Goal: Task Accomplishment & Management: Complete application form

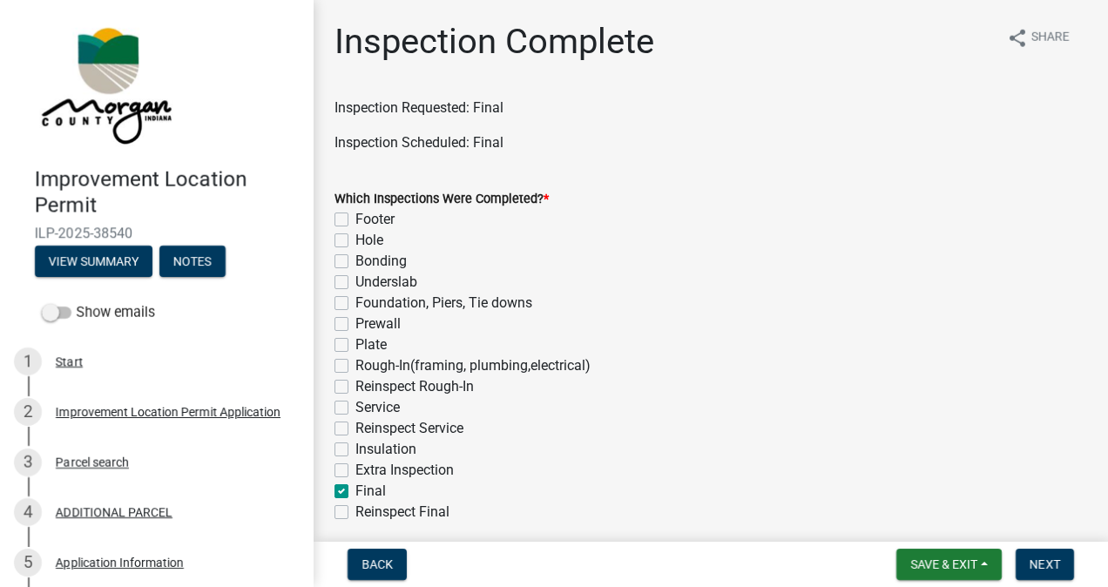
scroll to position [484, 0]
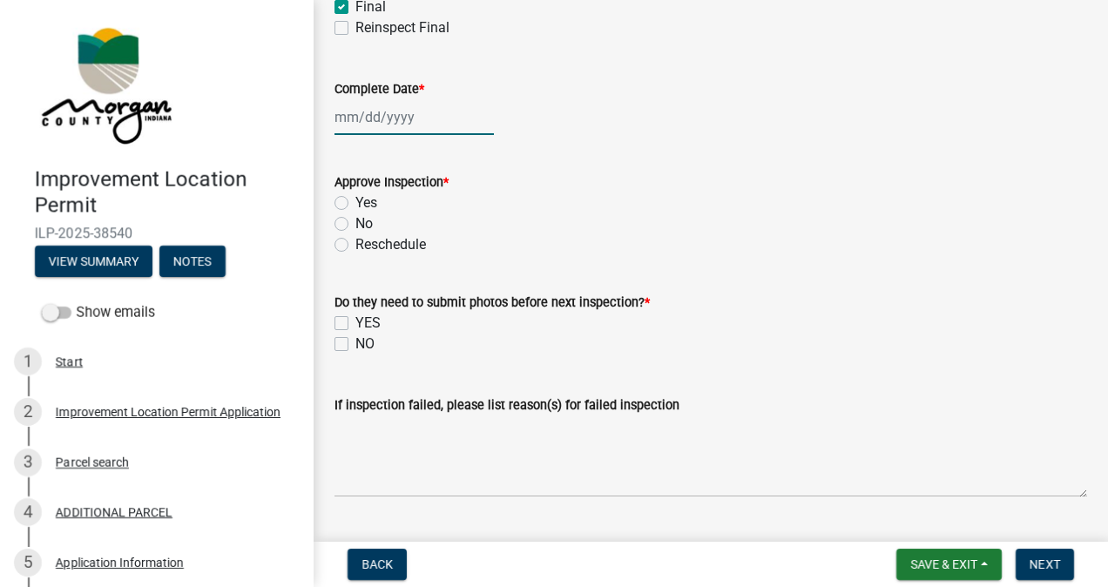
click at [406, 124] on div at bounding box center [413, 117] width 159 height 36
select select "9"
select select "2025"
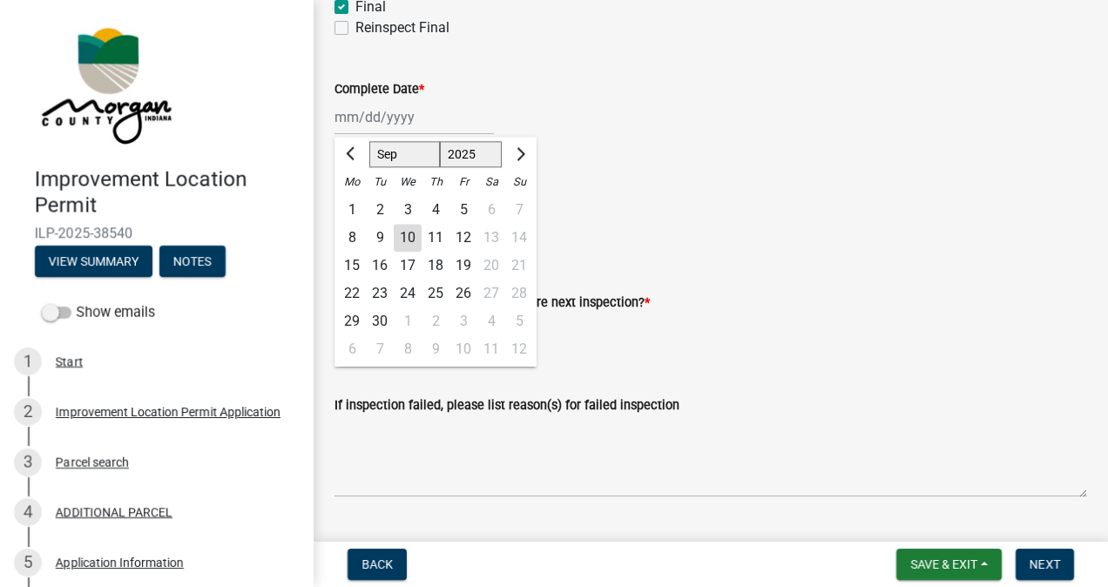
click at [410, 237] on div "10" at bounding box center [408, 238] width 28 height 28
type input "[DATE]"
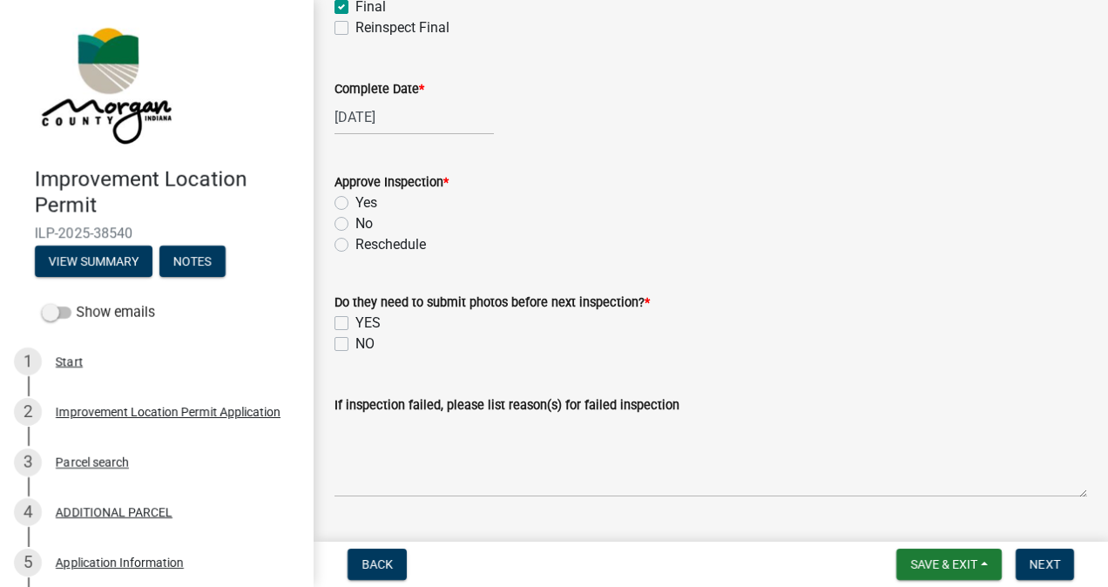
click at [355, 199] on label "Yes" at bounding box center [366, 202] width 22 height 21
click at [355, 199] on input "Yes" at bounding box center [360, 197] width 11 height 11
radio input "true"
click at [355, 343] on label "NO" at bounding box center [364, 344] width 19 height 21
click at [355, 343] on input "NO" at bounding box center [360, 339] width 11 height 11
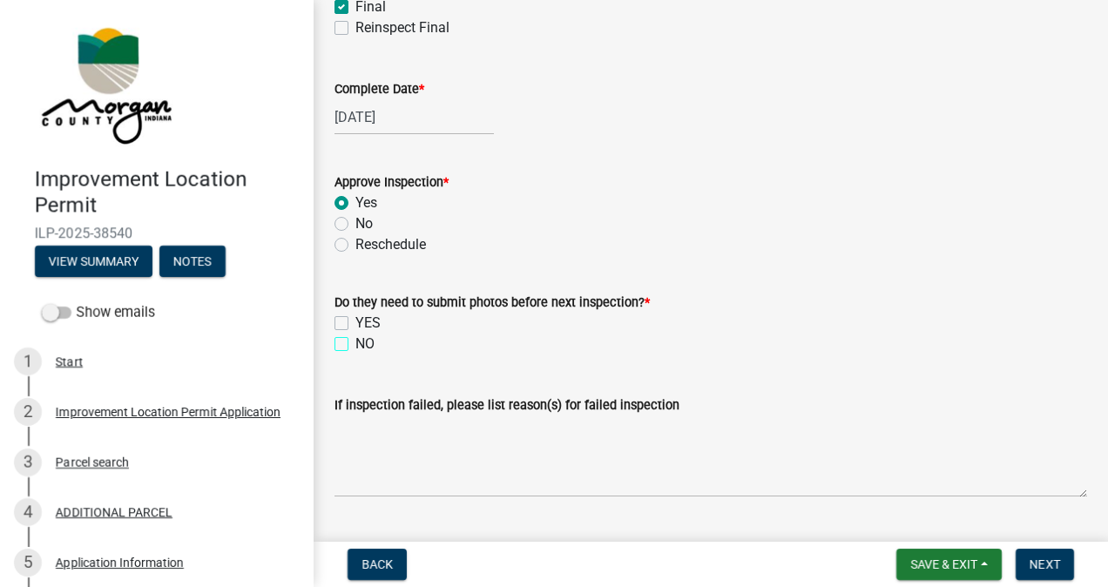
checkbox input "true"
checkbox input "false"
checkbox input "true"
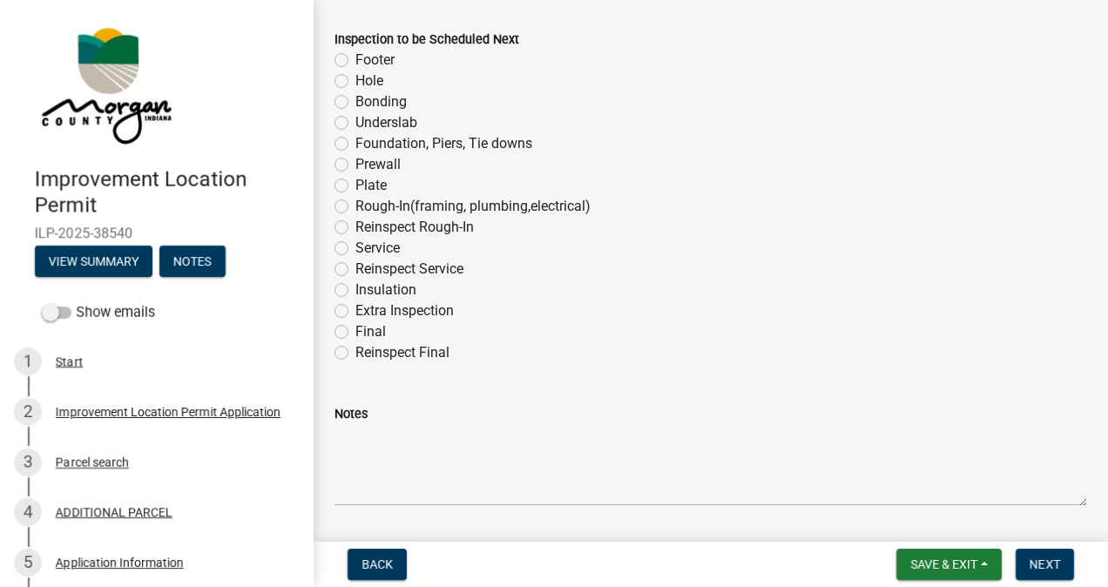
scroll to position [1169, 0]
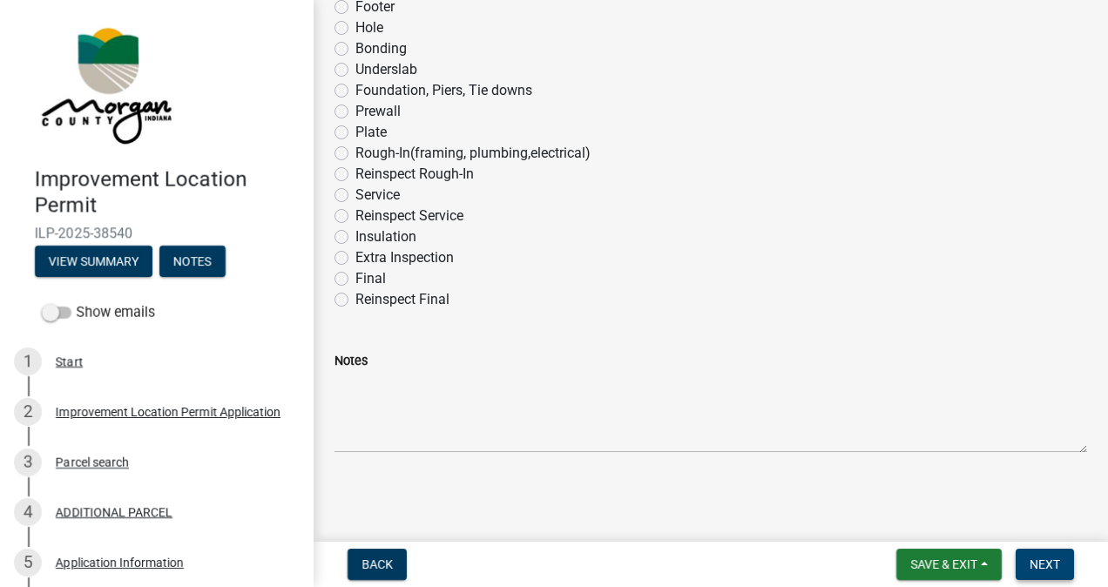
click at [1044, 565] on span "Next" at bounding box center [1044, 564] width 30 height 14
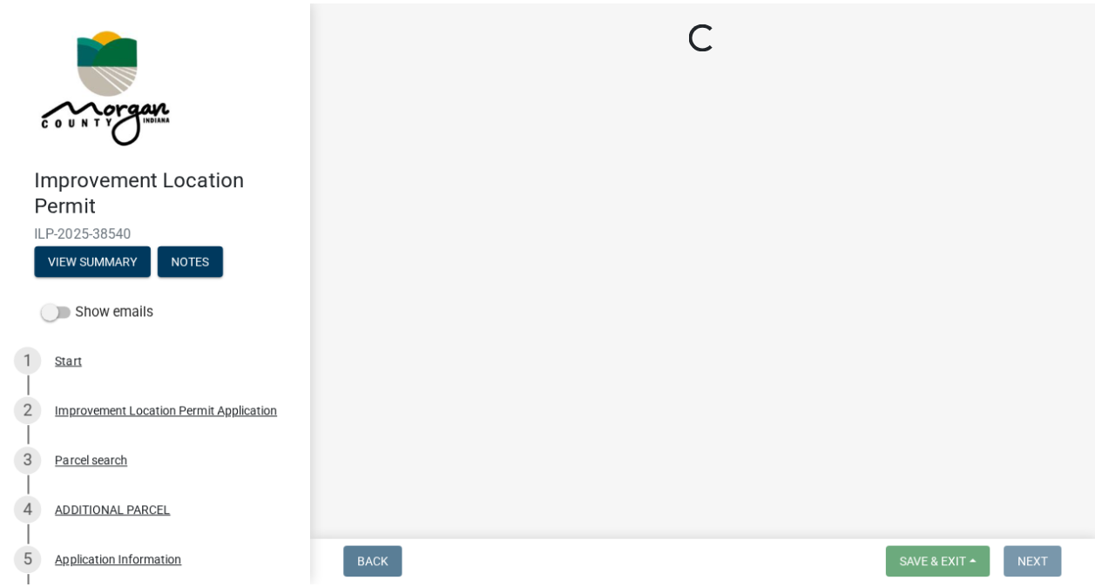
scroll to position [0, 0]
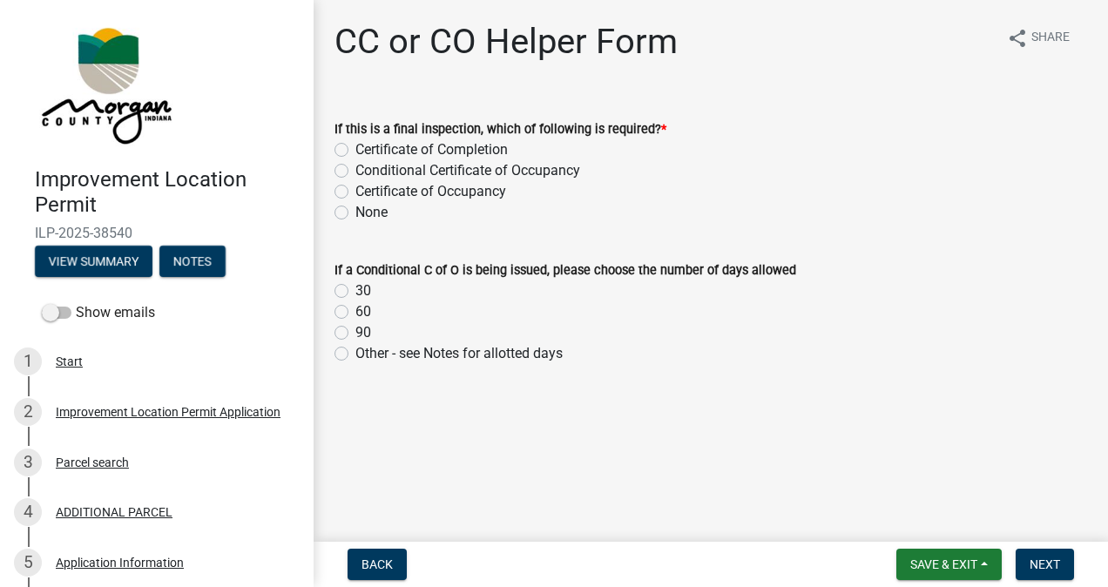
click at [355, 147] on label "Certificate of Completion" at bounding box center [431, 149] width 152 height 21
click at [355, 147] on input "Certificate of Completion" at bounding box center [360, 144] width 11 height 11
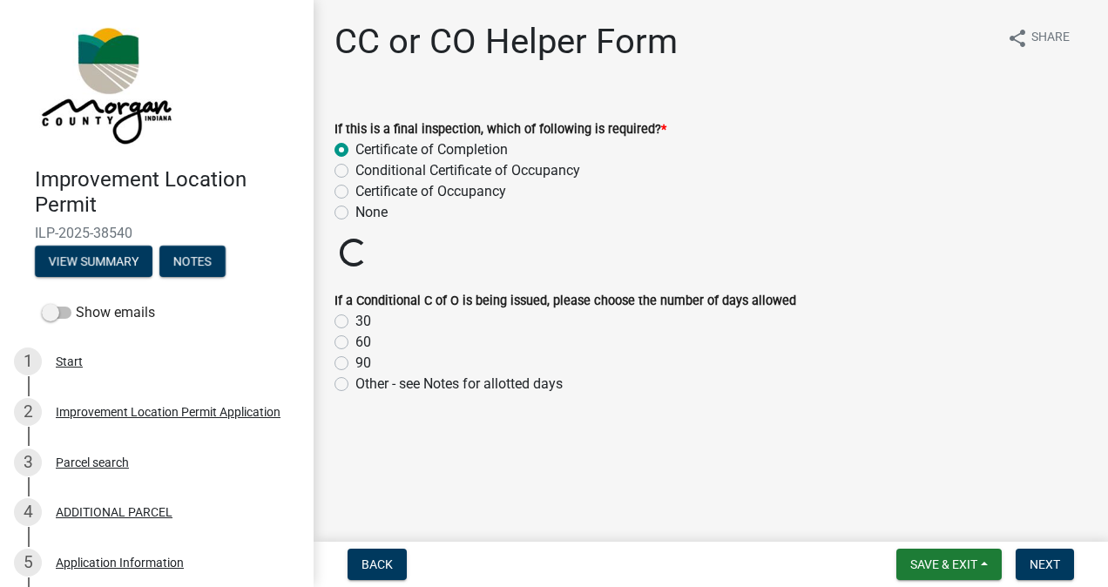
radio input "true"
click at [1026, 553] on button "Next" at bounding box center [1044, 564] width 58 height 31
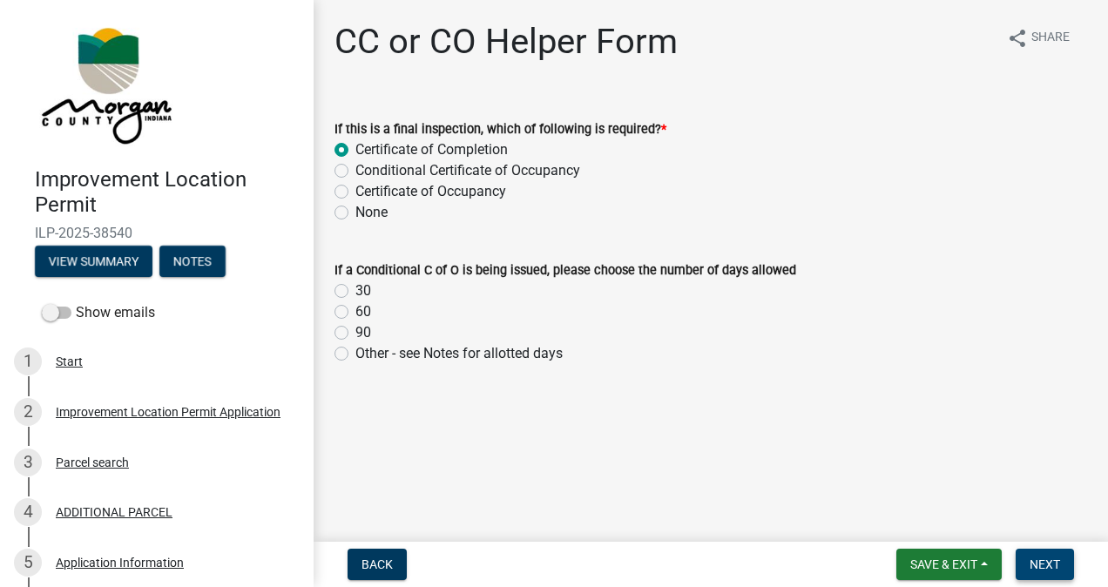
click at [1047, 562] on span "Next" at bounding box center [1044, 564] width 30 height 14
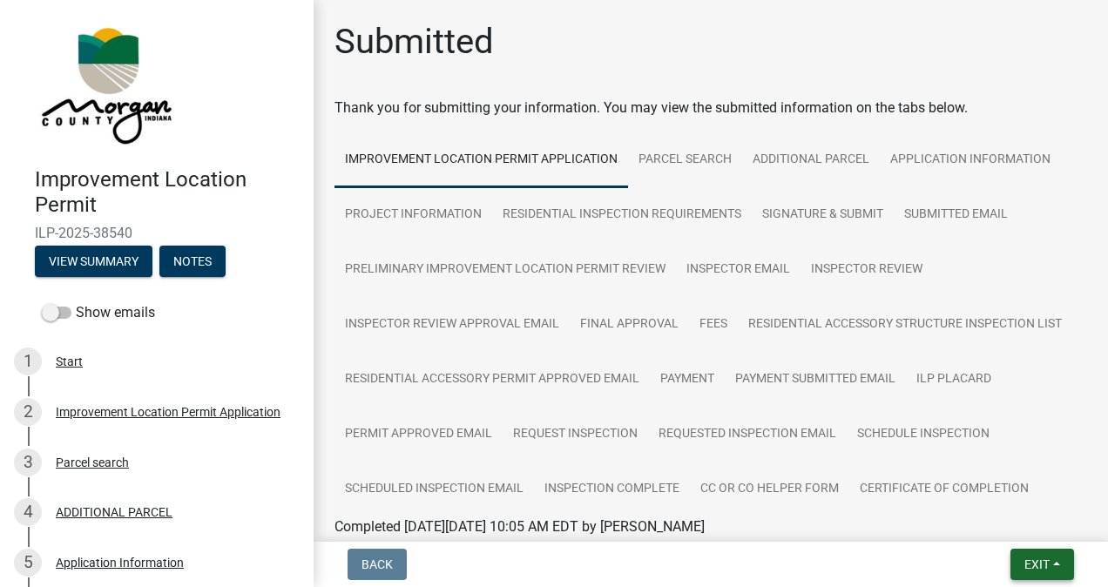
click at [1040, 553] on button "Exit" at bounding box center [1042, 564] width 64 height 31
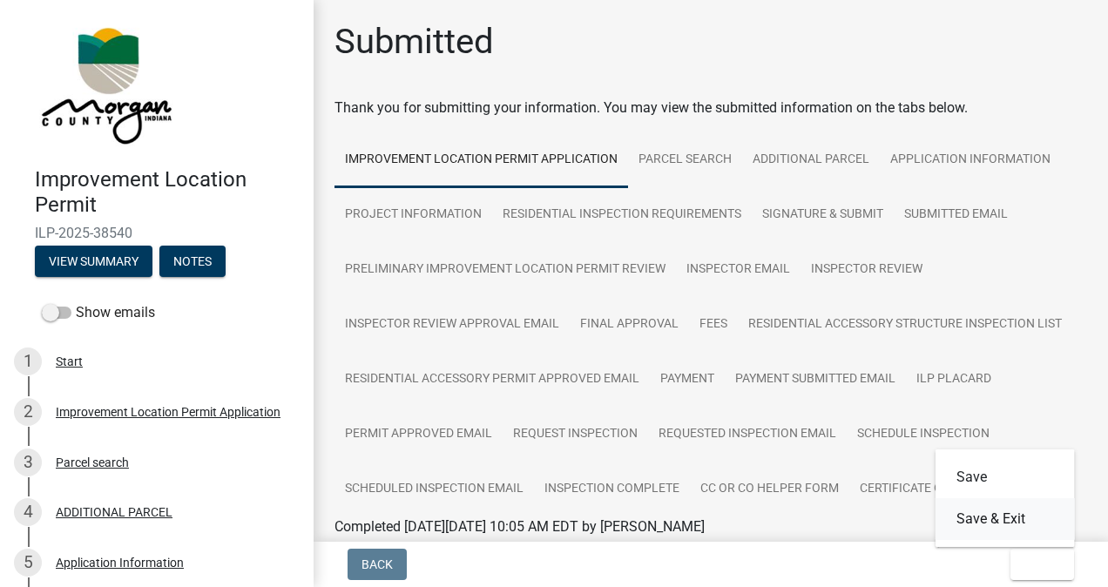
click at [1010, 525] on button "Save & Exit" at bounding box center [1004, 519] width 139 height 42
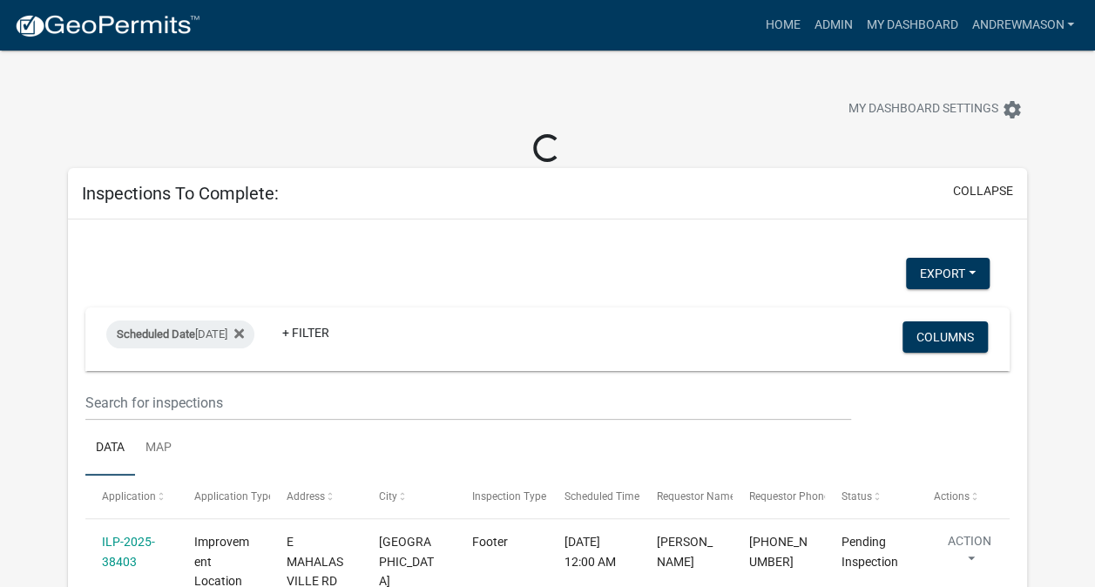
select select "3: 100"
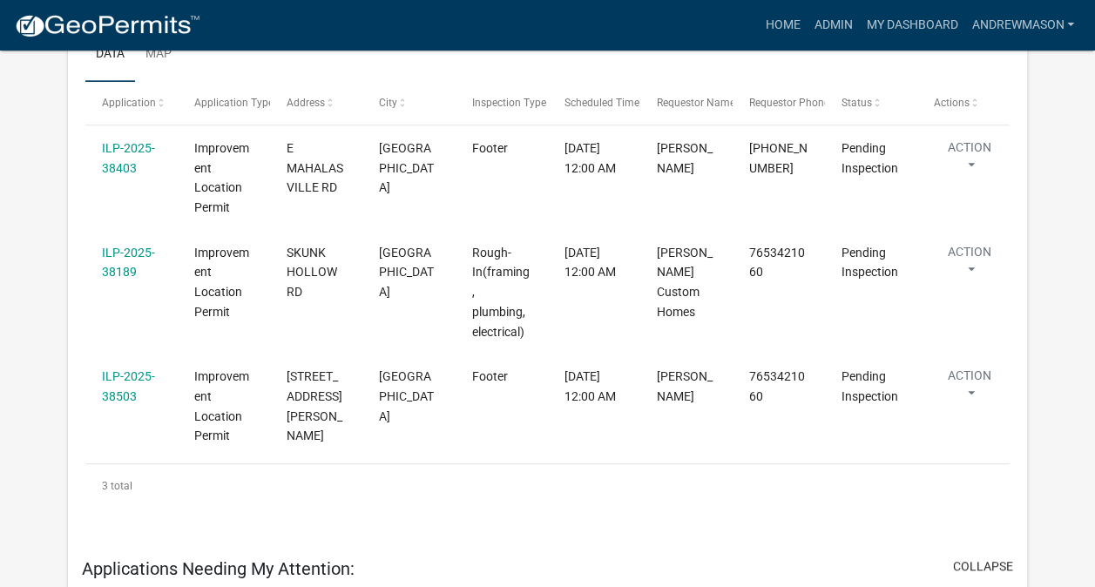
scroll to position [374, 0]
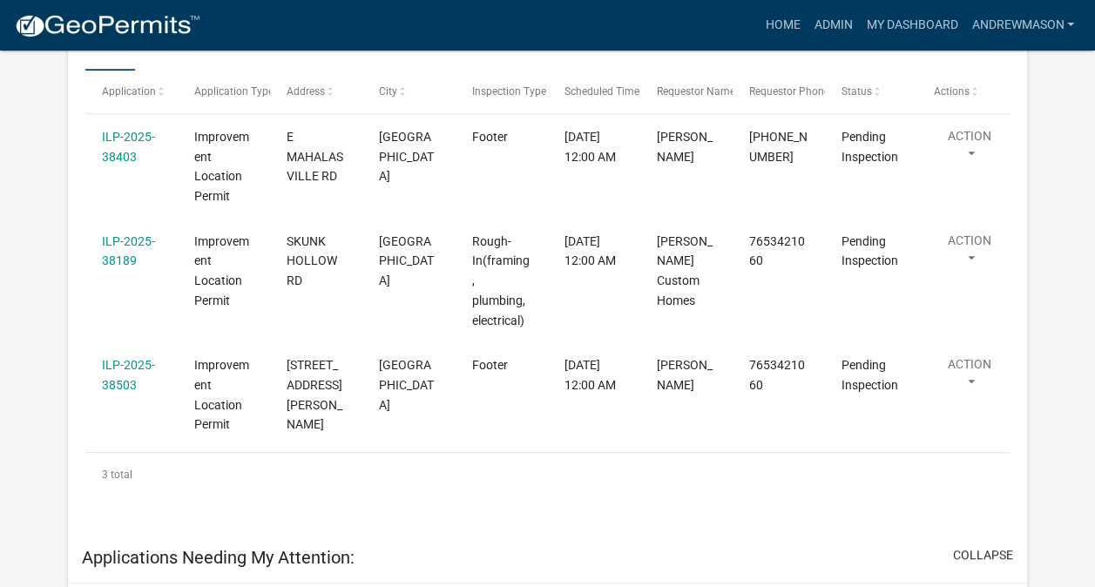
click at [131, 254] on link "ILP-2025-38189" at bounding box center [128, 251] width 53 height 34
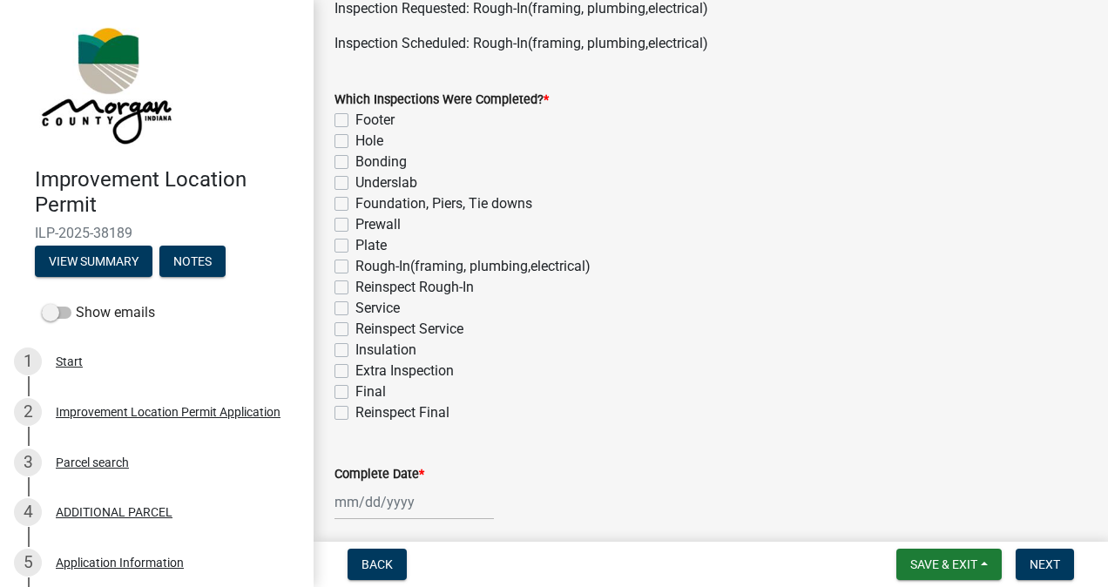
scroll to position [127, 0]
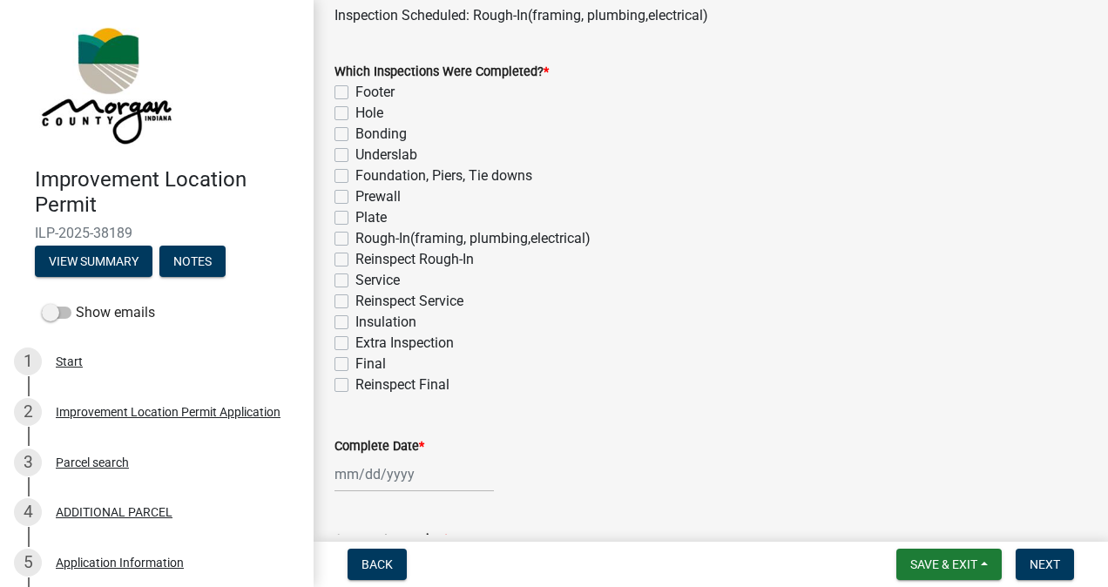
click at [355, 239] on label "Rough-In(framing, plumbing,electrical)" at bounding box center [472, 238] width 235 height 21
click at [355, 239] on input "Rough-In(framing, plumbing,electrical)" at bounding box center [360, 233] width 11 height 11
checkbox input "true"
checkbox input "false"
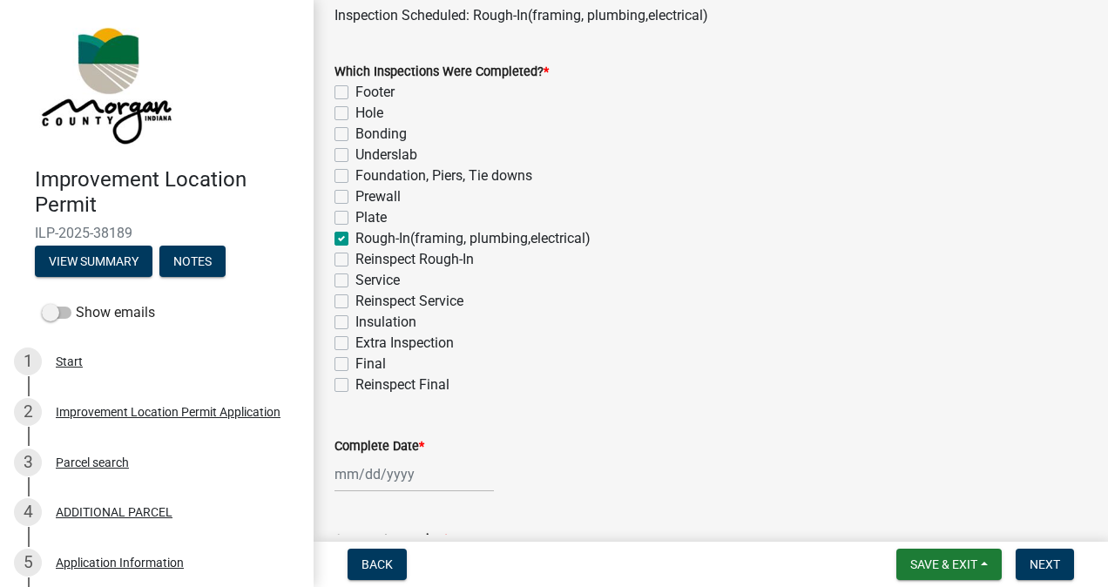
checkbox input "false"
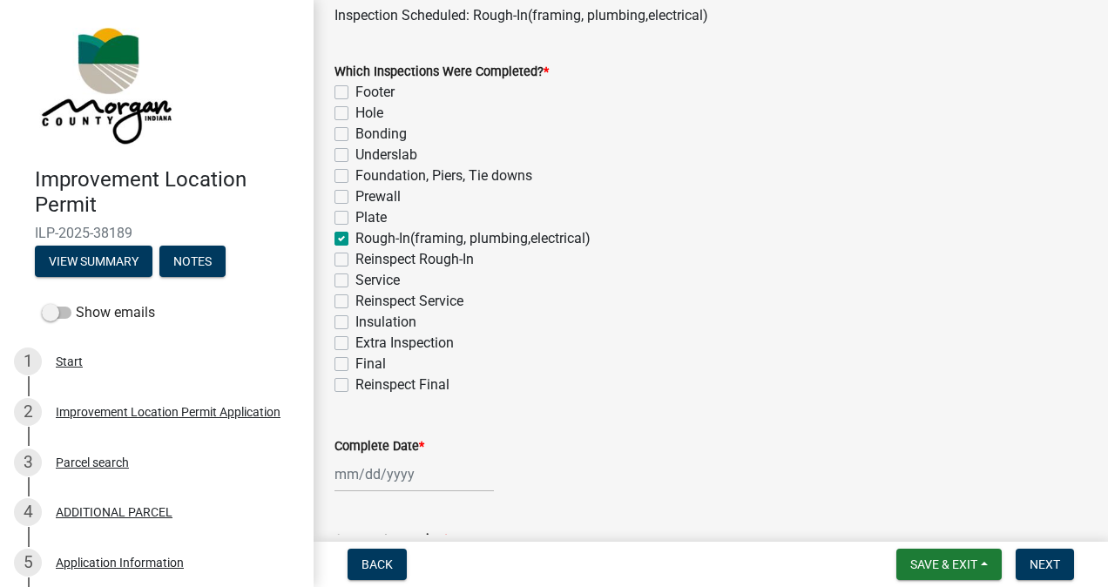
checkbox input "true"
checkbox input "false"
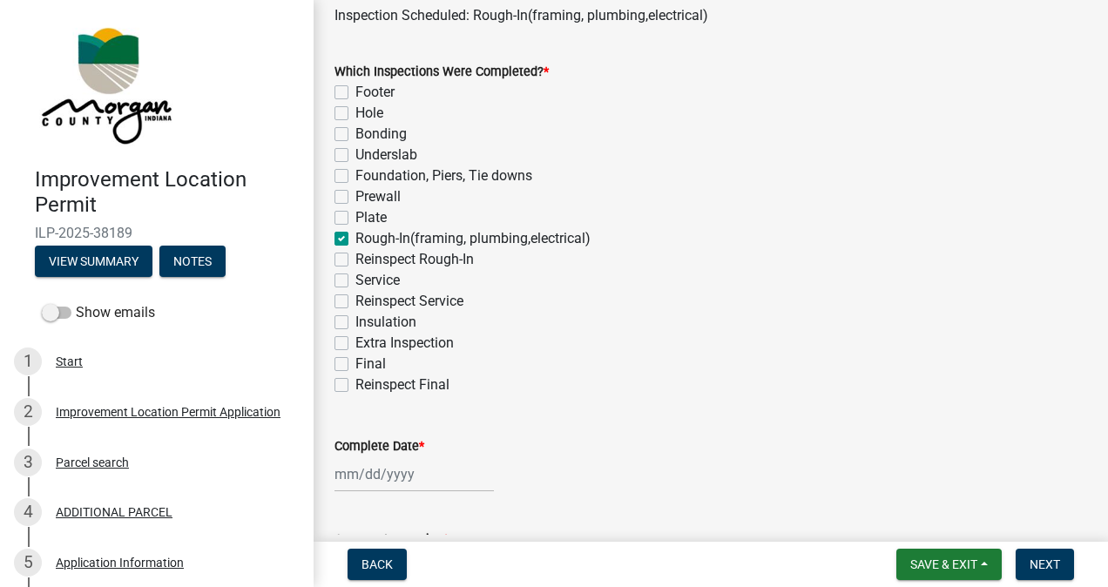
checkbox input "false"
click at [355, 280] on label "Service" at bounding box center [377, 280] width 44 height 21
click at [355, 280] on input "Service" at bounding box center [360, 275] width 11 height 11
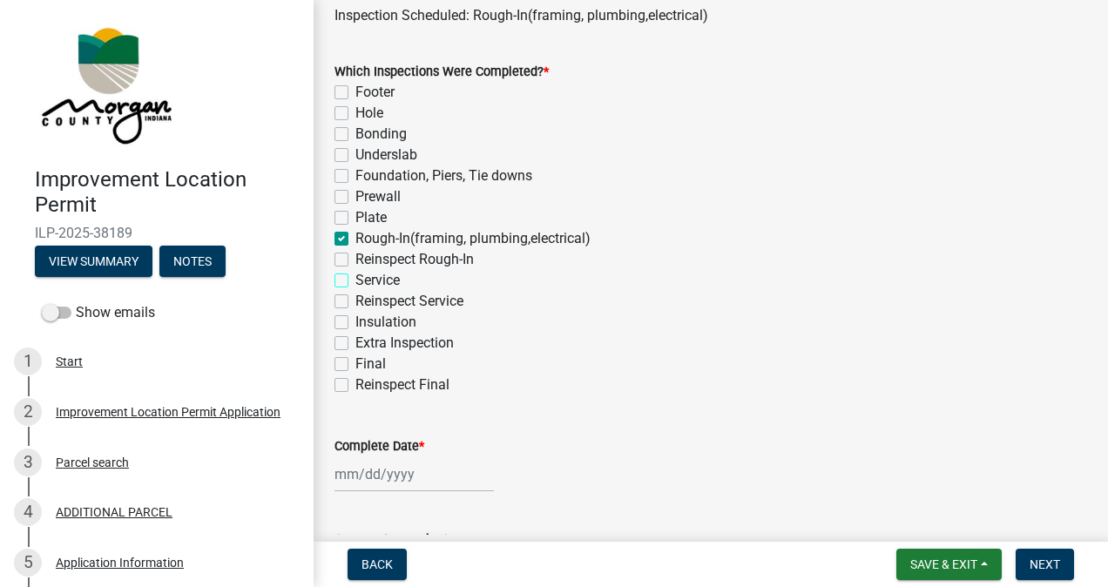
checkbox input "true"
checkbox input "false"
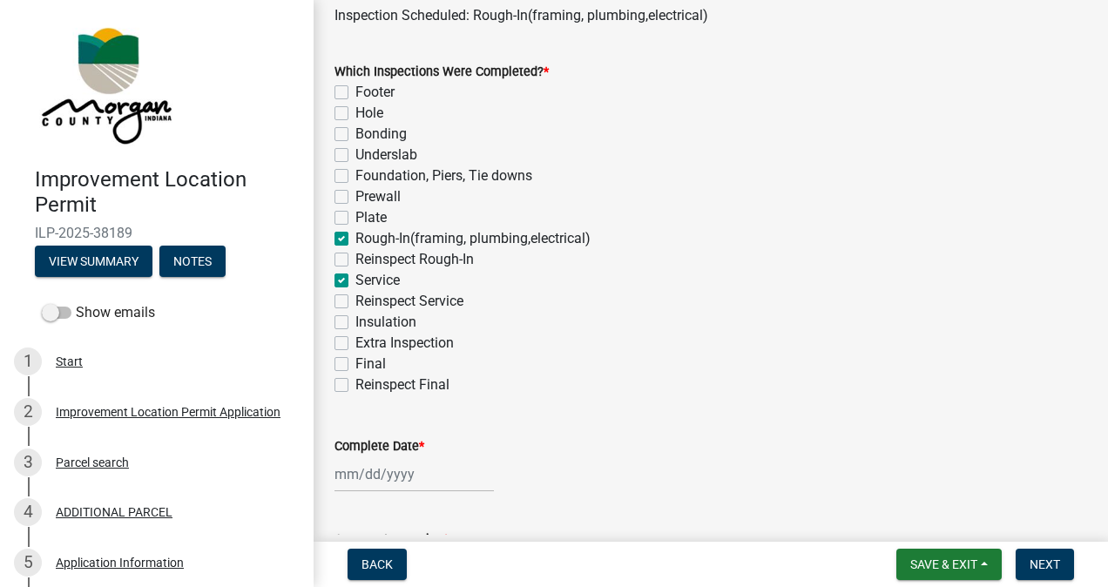
checkbox input "false"
checkbox input "true"
checkbox input "false"
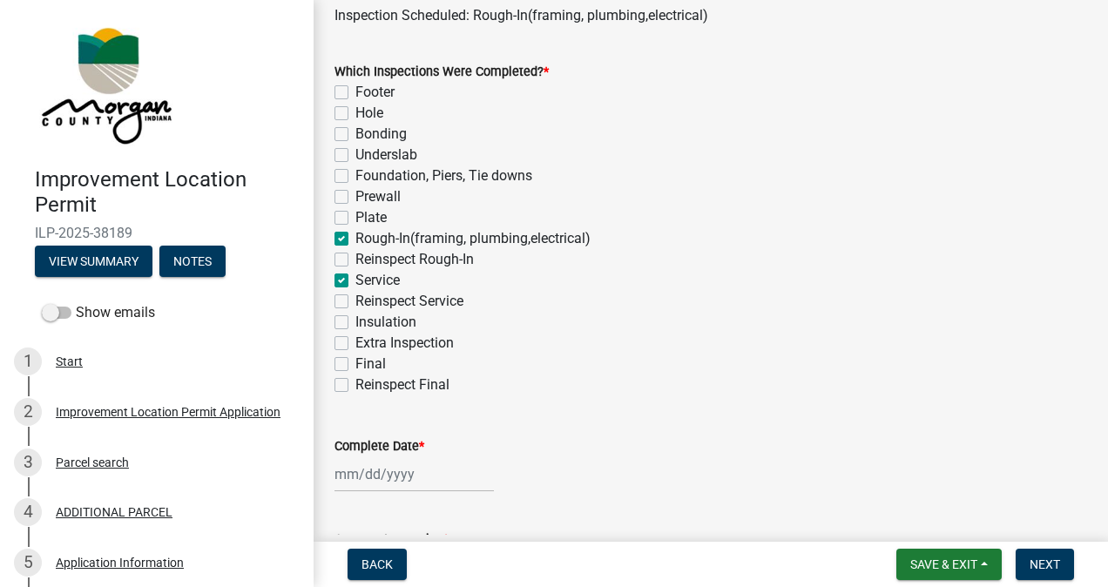
checkbox input "true"
checkbox input "false"
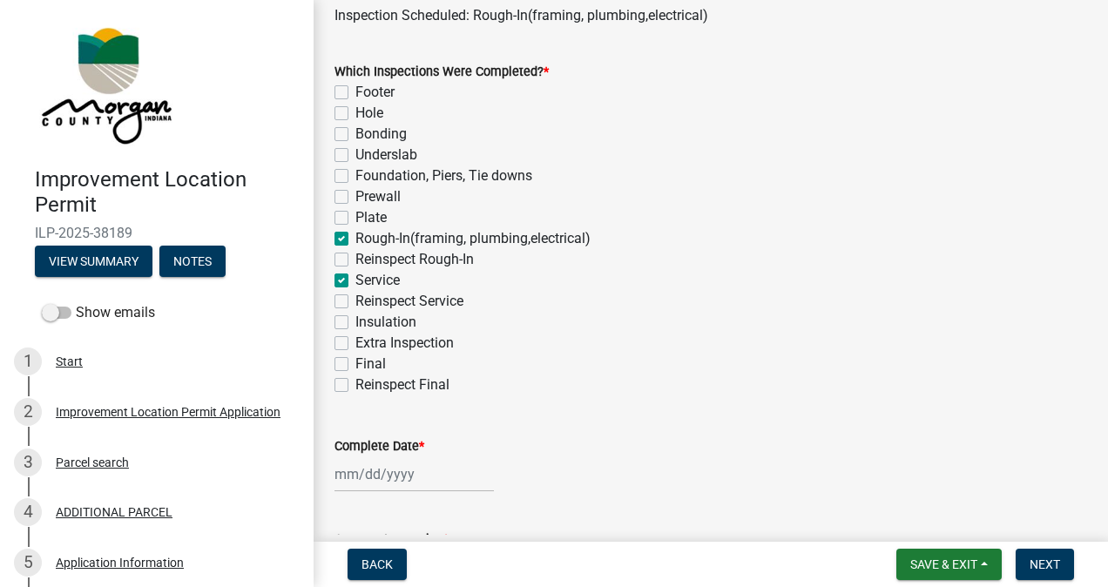
checkbox input "false"
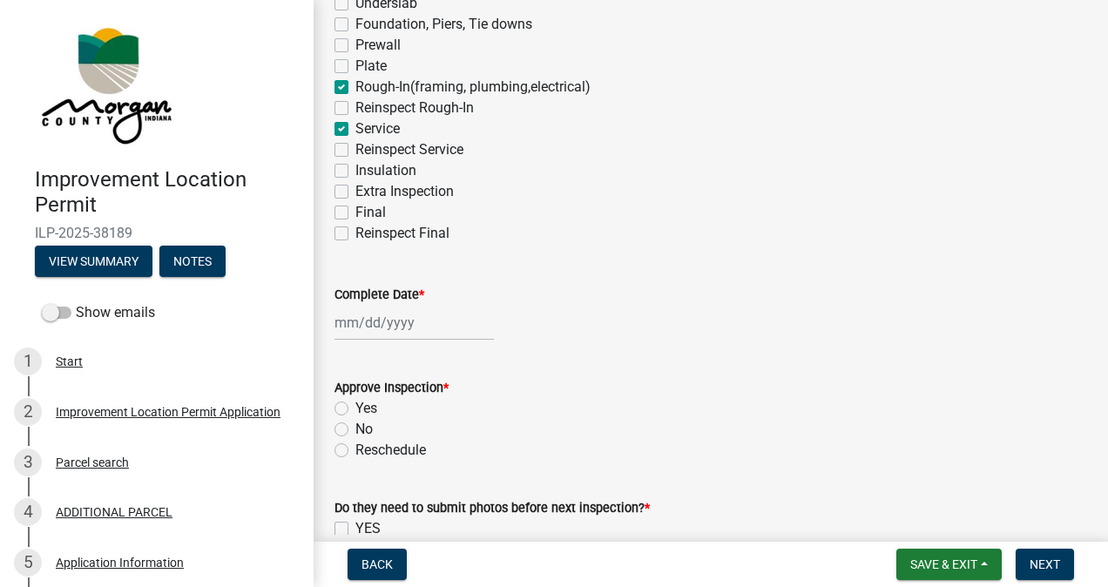
scroll to position [352, 0]
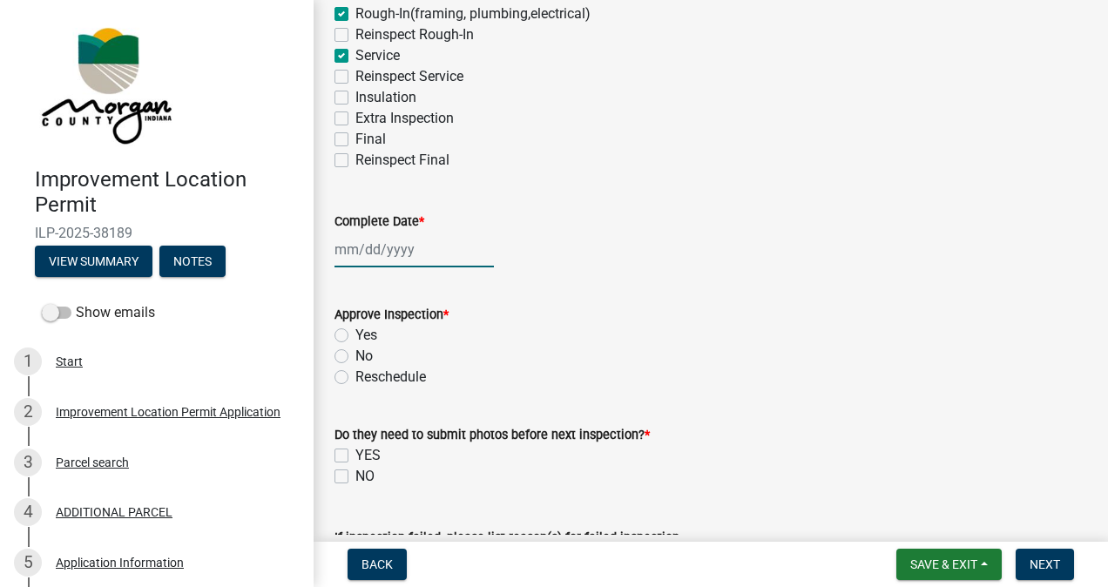
click at [398, 244] on div at bounding box center [413, 250] width 159 height 36
select select "9"
select select "2025"
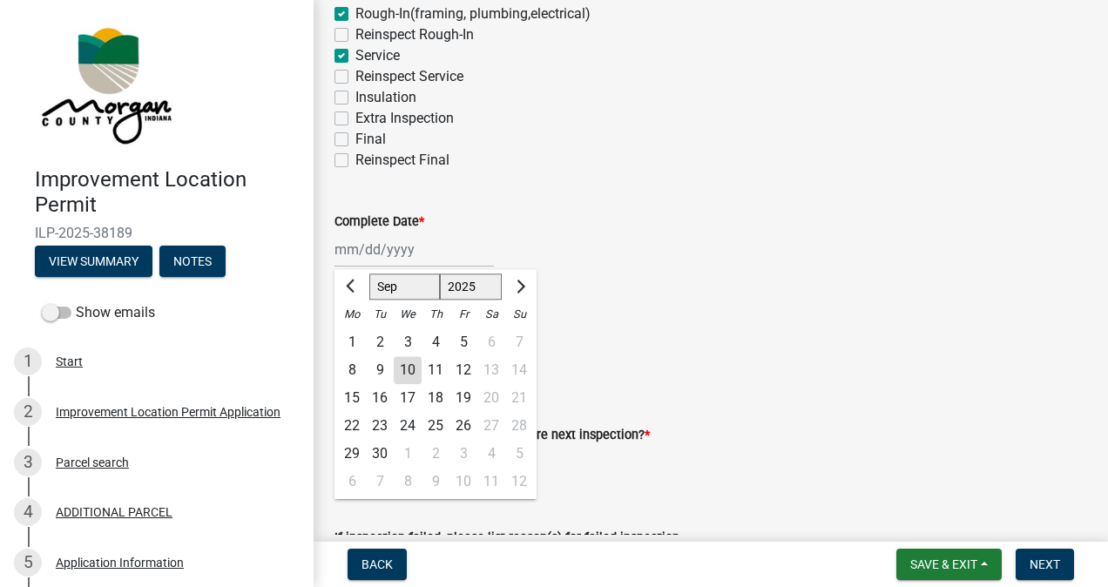
click at [414, 371] on div "10" at bounding box center [408, 370] width 28 height 28
type input "[DATE]"
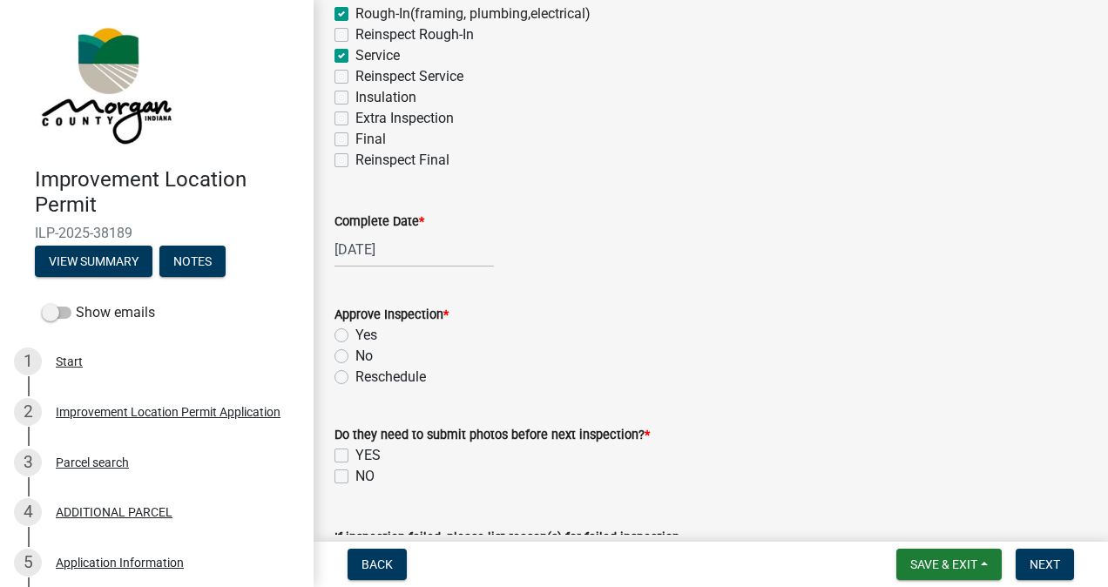
click at [355, 334] on label "Yes" at bounding box center [366, 335] width 22 height 21
click at [355, 334] on input "Yes" at bounding box center [360, 330] width 11 height 11
radio input "true"
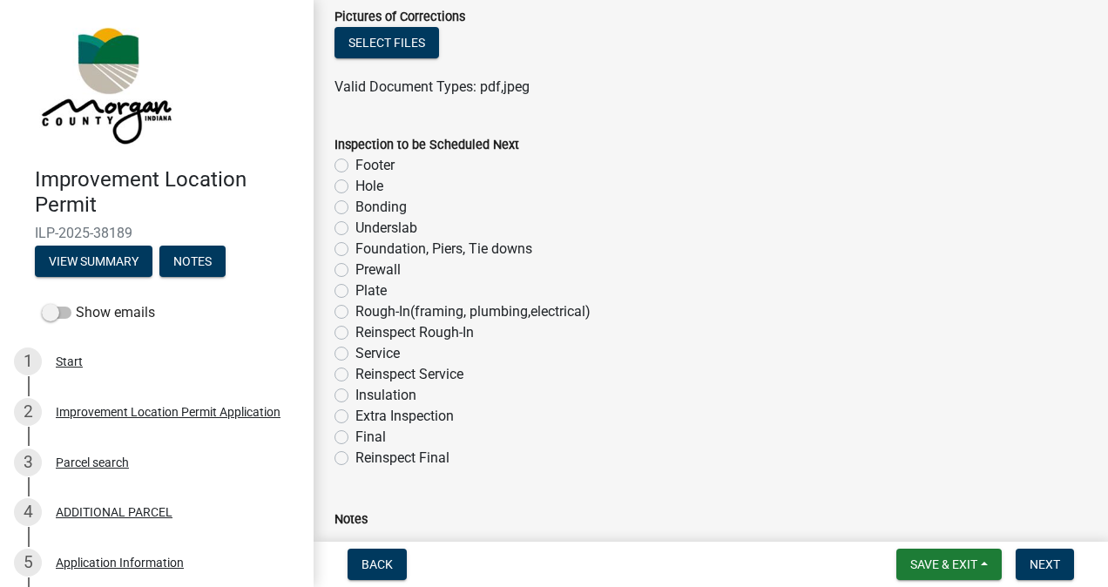
scroll to position [1035, 0]
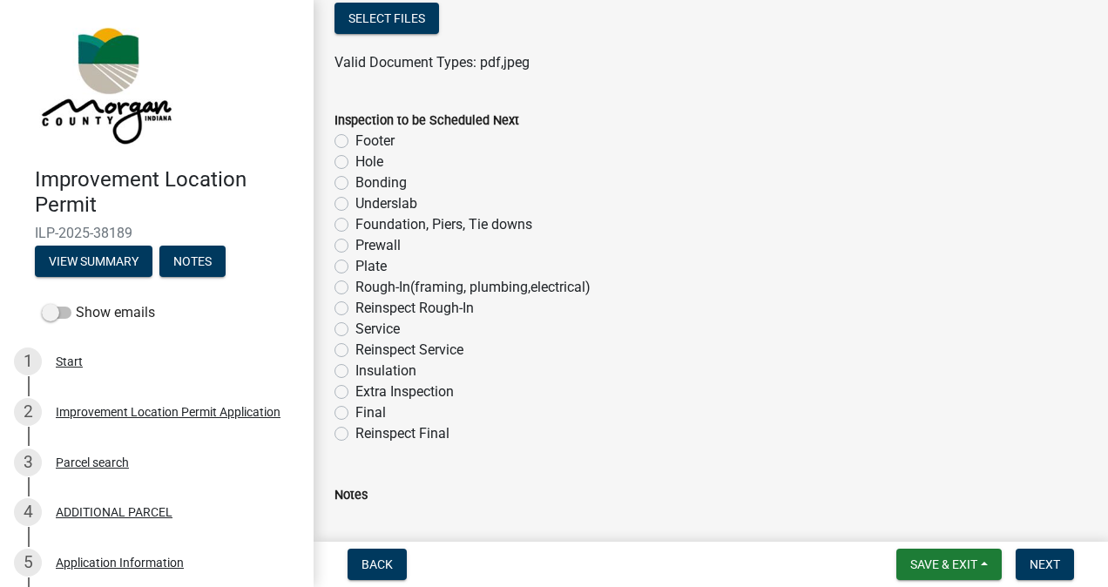
click at [355, 370] on label "Insulation" at bounding box center [385, 371] width 61 height 21
click at [355, 370] on input "Insulation" at bounding box center [360, 366] width 11 height 11
radio input "true"
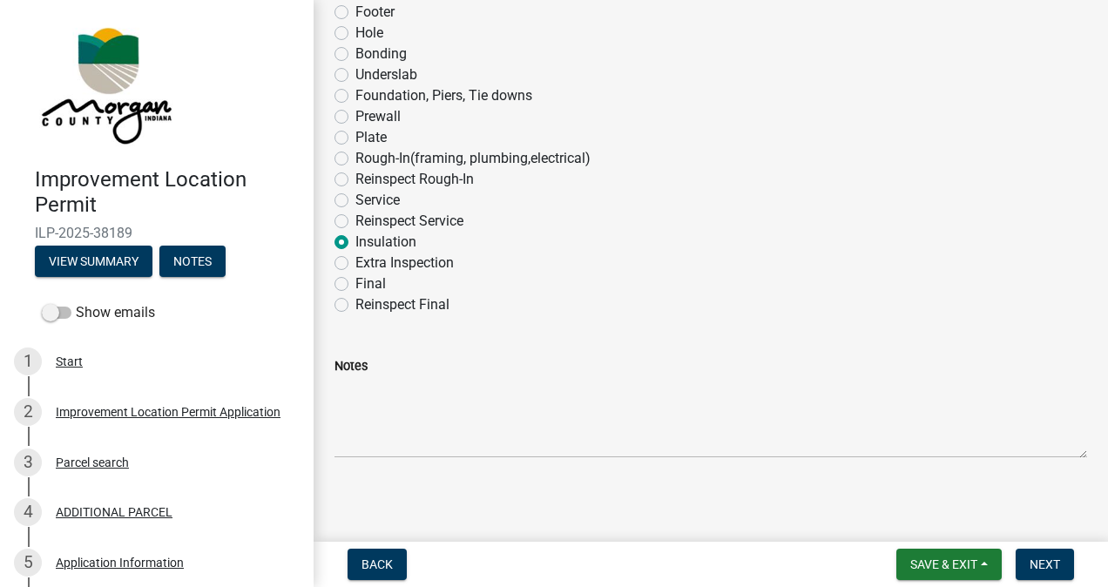
scroll to position [1165, 0]
click at [421, 388] on textarea "Notes" at bounding box center [710, 415] width 752 height 82
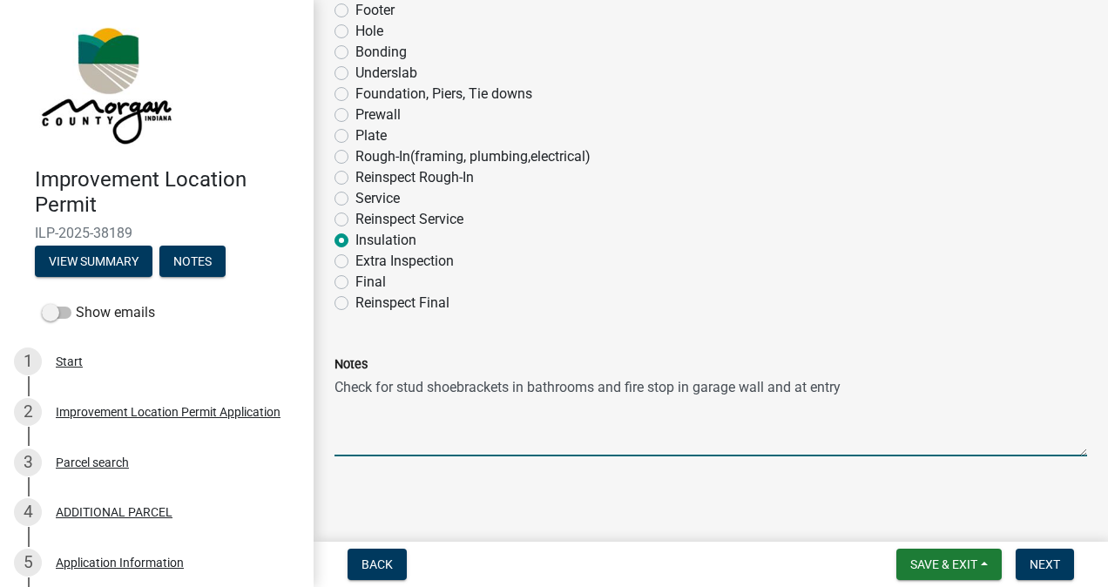
click at [801, 391] on textarea "Check for stud shoebrackets in bathrooms and fire stop in garage wall and at en…" at bounding box center [710, 415] width 752 height 82
click at [850, 393] on textarea "Check for stud shoebrackets in bathrooms and fire stop in garage wall and at en…" at bounding box center [710, 415] width 752 height 82
click at [801, 386] on textarea "Check for stud shoebrackets in bathrooms and fire stop in garage wall and at en…" at bounding box center [710, 415] width 752 height 82
click at [918, 388] on textarea "Check for stud shoebrackets in bathrooms and fire stop in garage wall and at fr…" at bounding box center [710, 415] width 752 height 82
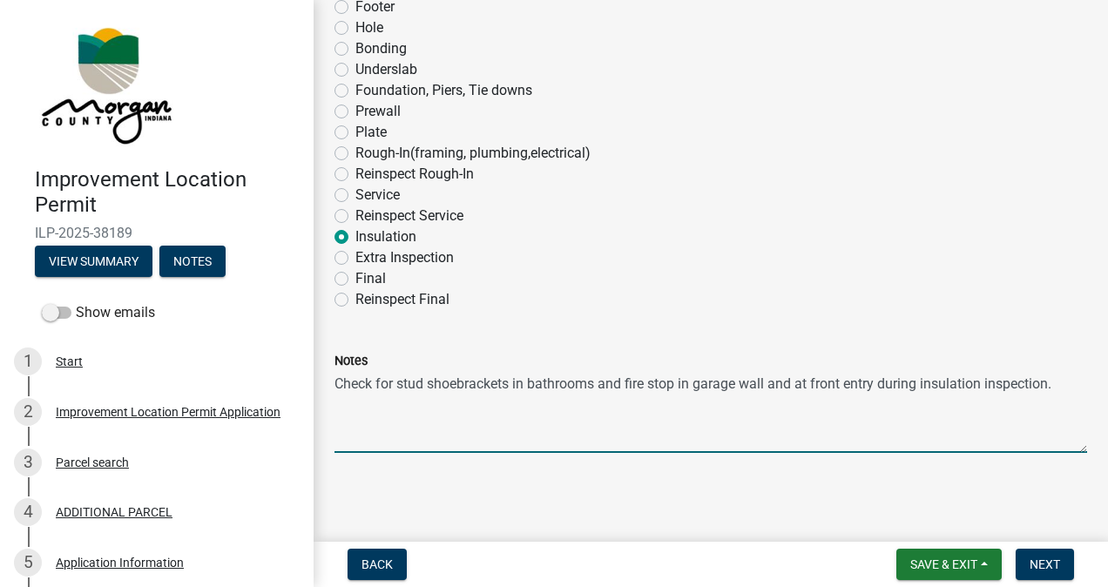
type textarea "Check for stud shoebrackets in bathrooms and fire stop in garage wall and at fr…"
click at [1038, 564] on span "Next" at bounding box center [1044, 564] width 30 height 14
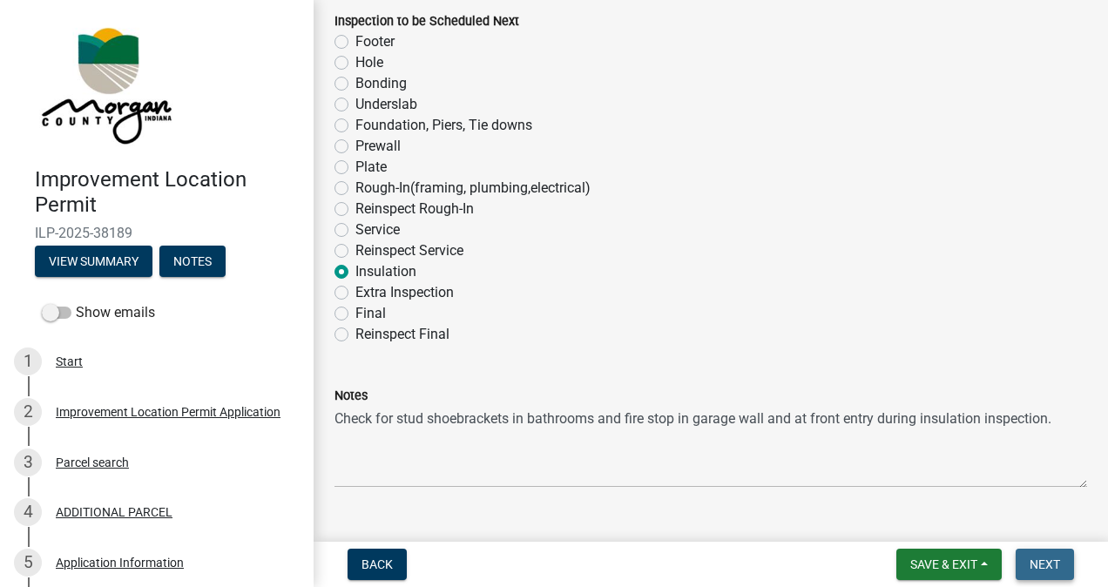
scroll to position [1203, 0]
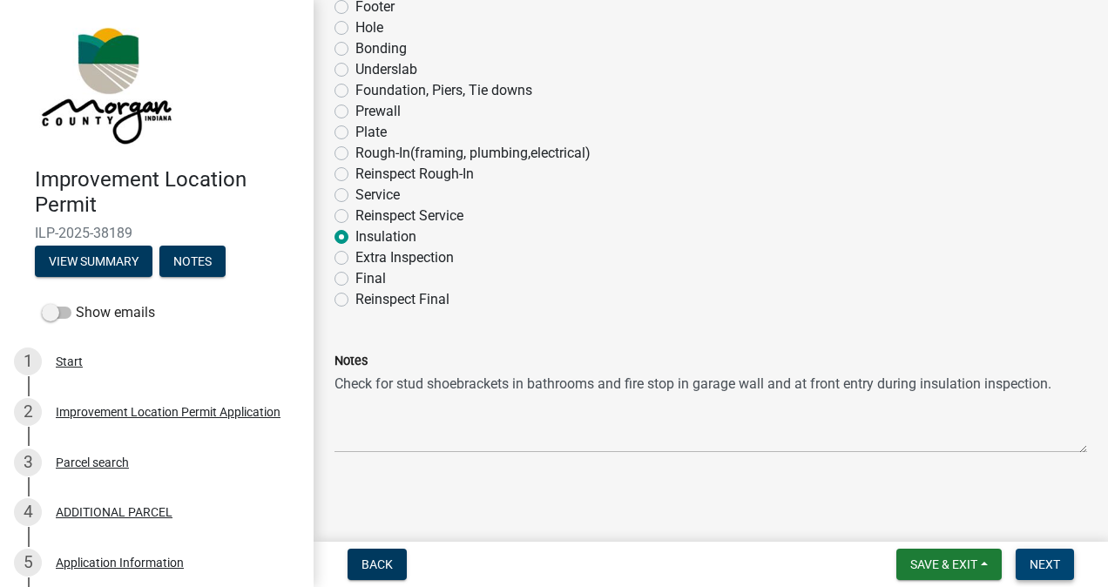
click at [1034, 569] on span "Next" at bounding box center [1044, 564] width 30 height 14
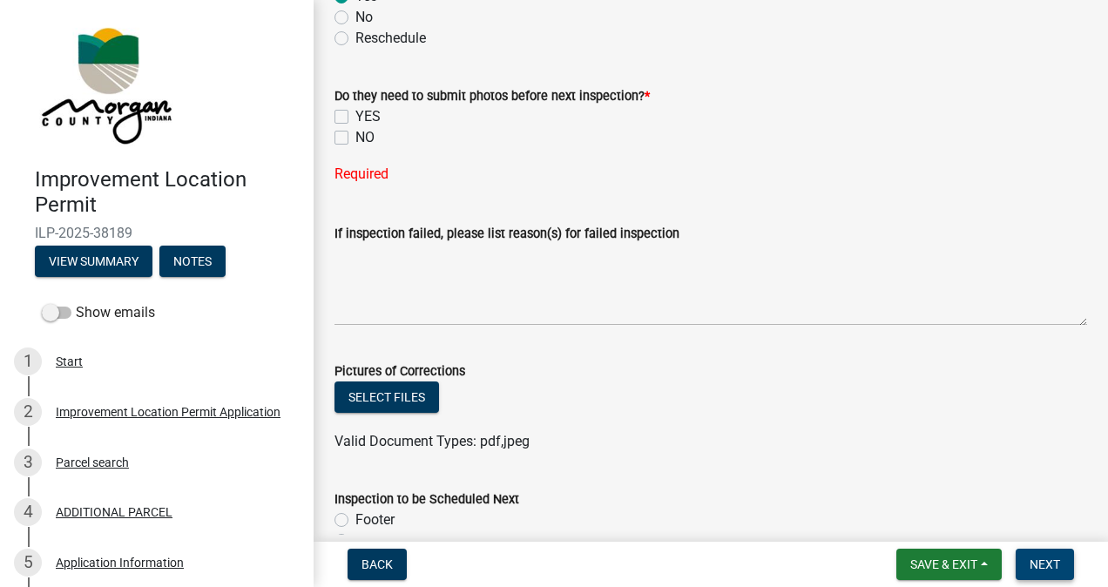
scroll to position [576, 0]
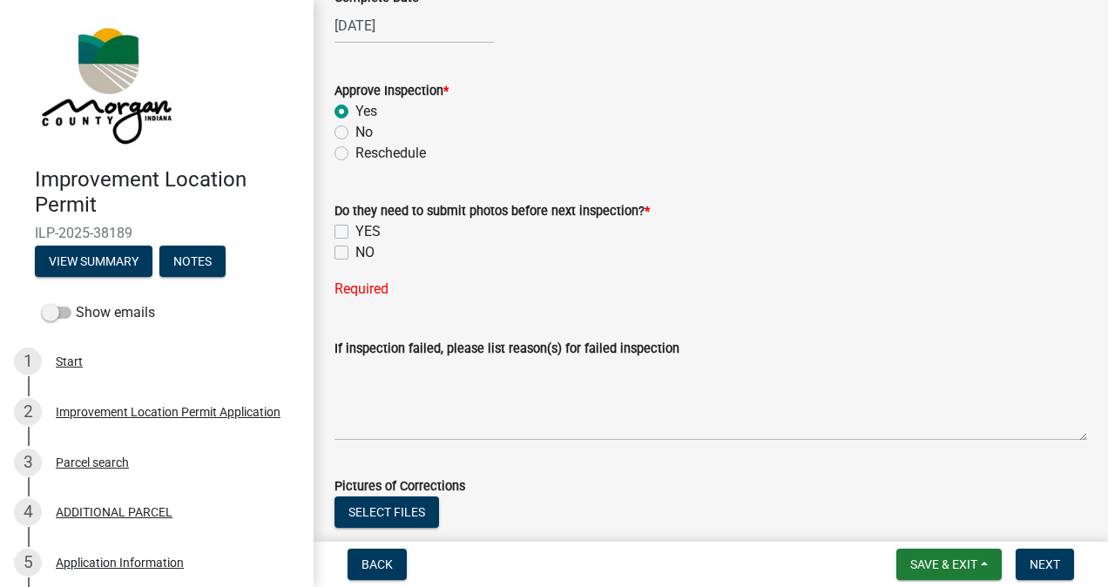
click at [355, 252] on label "NO" at bounding box center [364, 252] width 19 height 21
click at [355, 252] on input "NO" at bounding box center [360, 247] width 11 height 11
checkbox input "true"
checkbox input "false"
checkbox input "true"
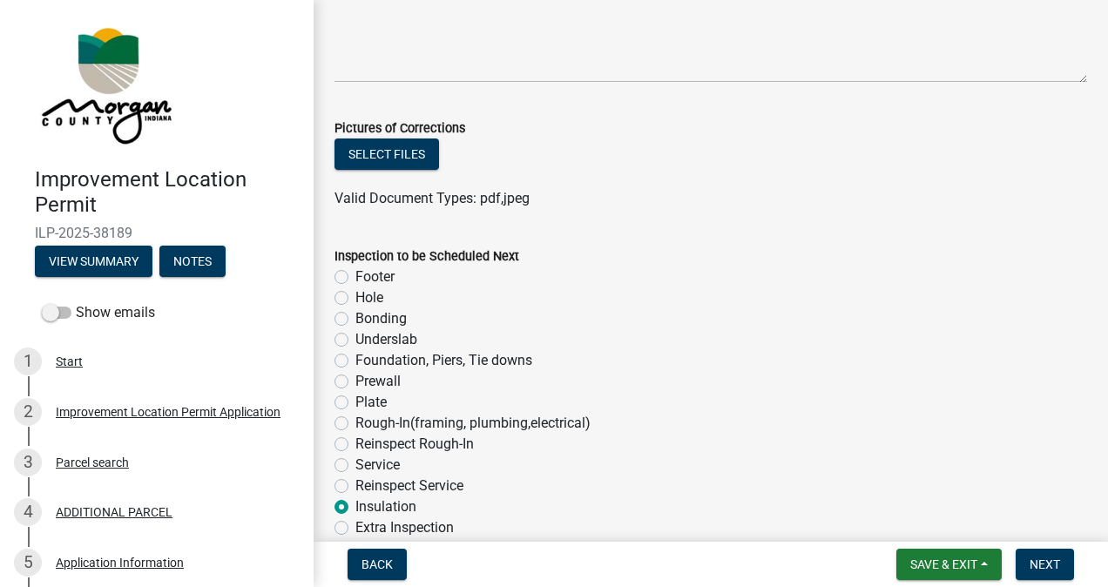
scroll to position [1169, 0]
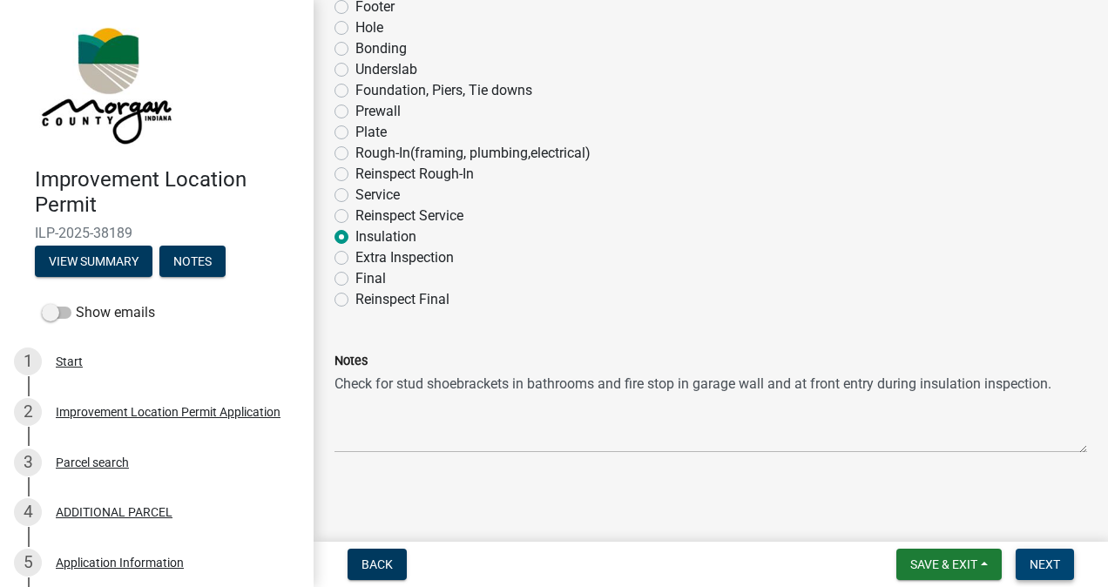
click at [1038, 568] on span "Next" at bounding box center [1044, 564] width 30 height 14
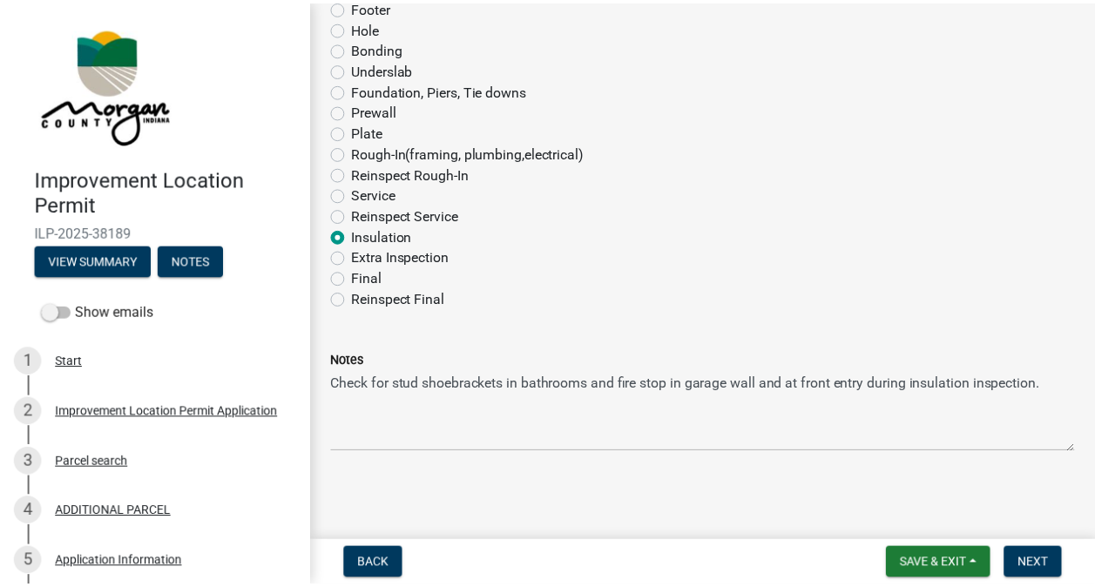
scroll to position [0, 0]
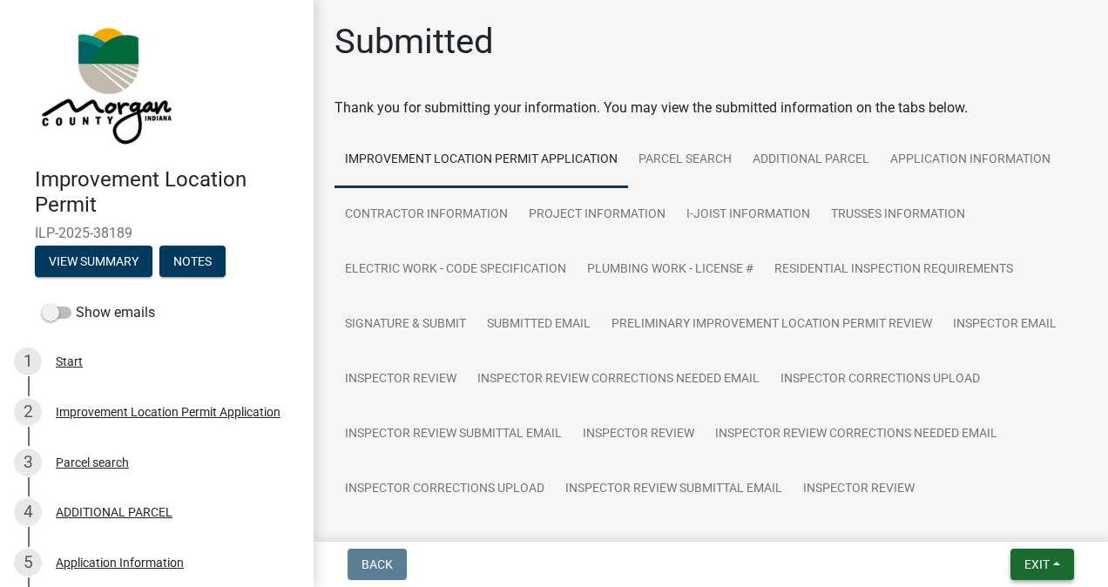
click at [1035, 563] on span "Exit" at bounding box center [1036, 564] width 25 height 14
click at [1020, 516] on button "Save & Exit" at bounding box center [1004, 519] width 139 height 42
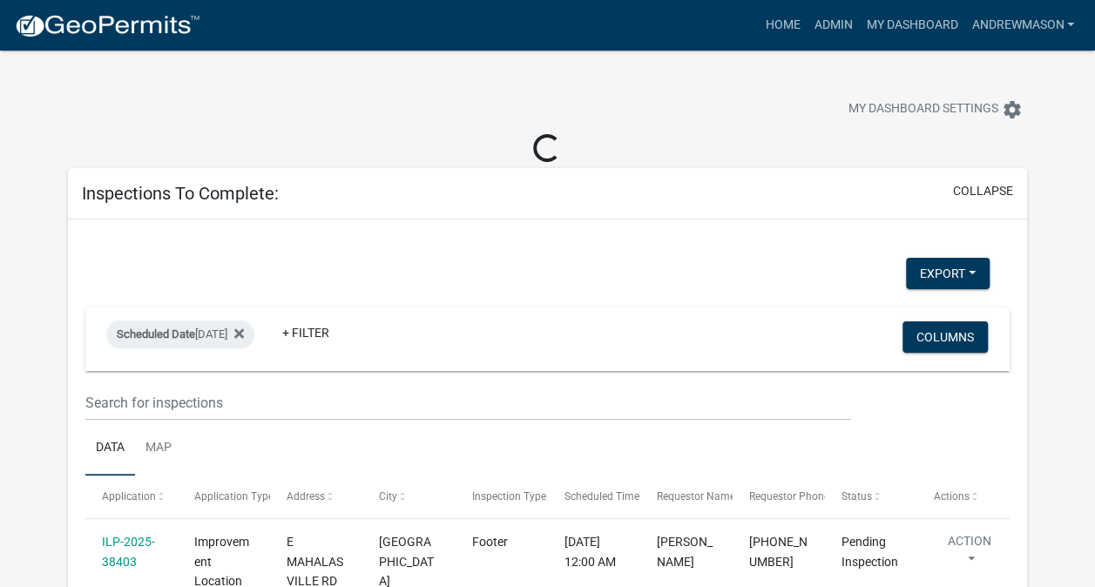
select select "3: 100"
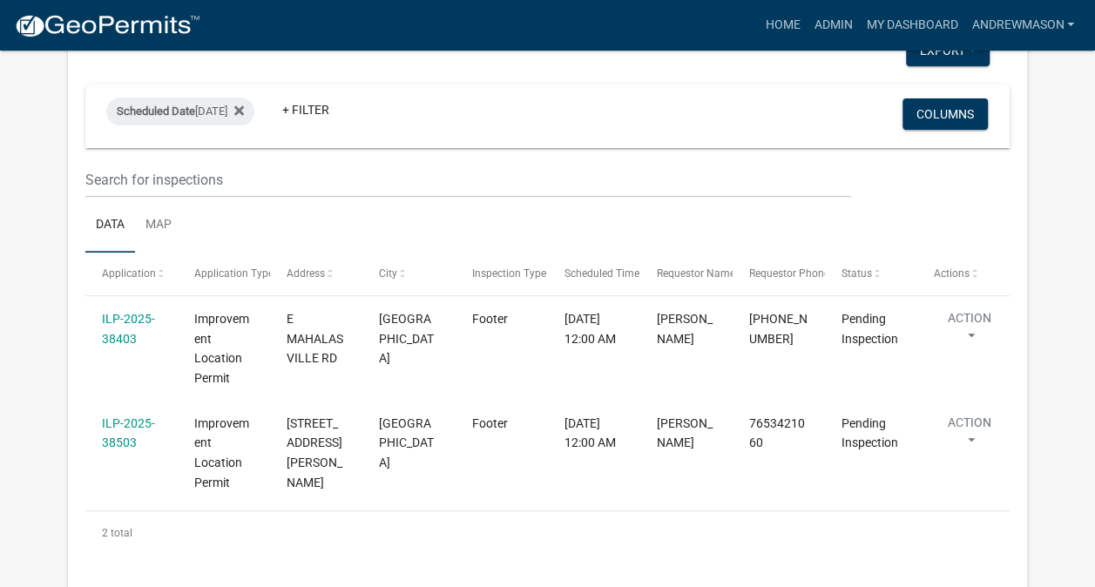
scroll to position [194, 0]
click at [125, 334] on link "ILP-2025-38403" at bounding box center [128, 327] width 53 height 34
